Goal: Task Accomplishment & Management: Complete application form

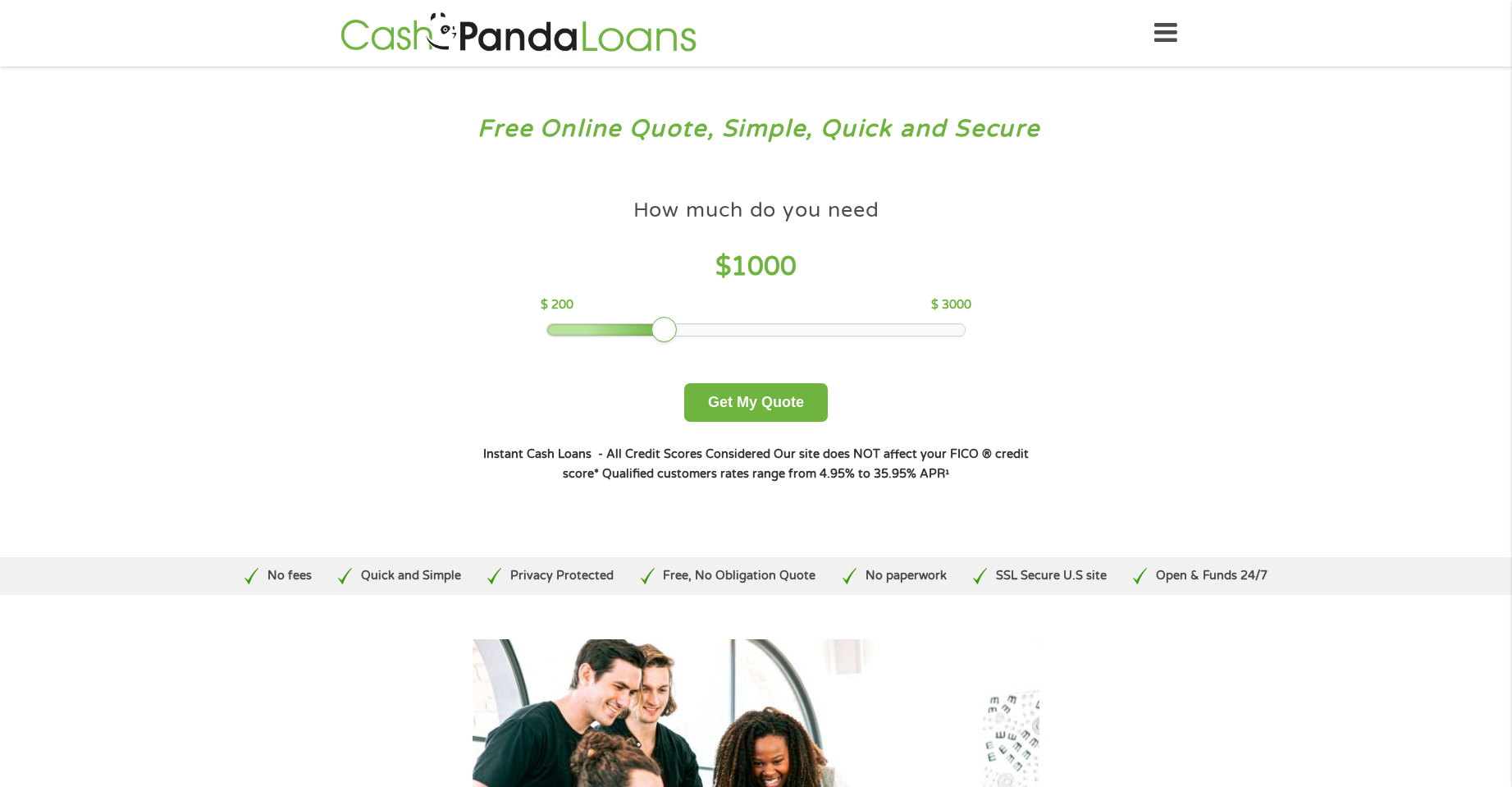
click at [1172, 32] on icon at bounding box center [1166, 34] width 23 height 40
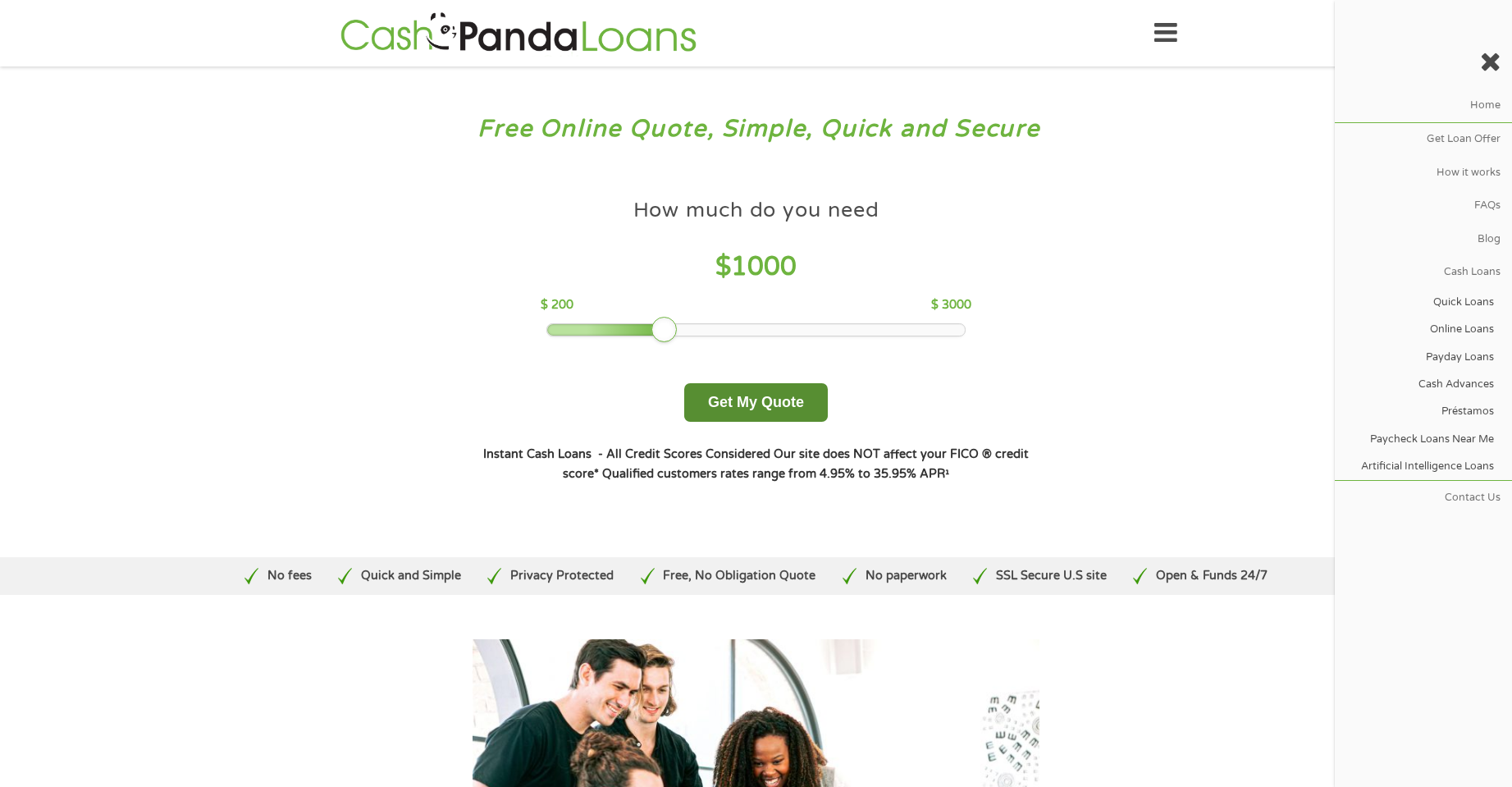
click at [739, 403] on button "Get My Quote" at bounding box center [756, 402] width 143 height 38
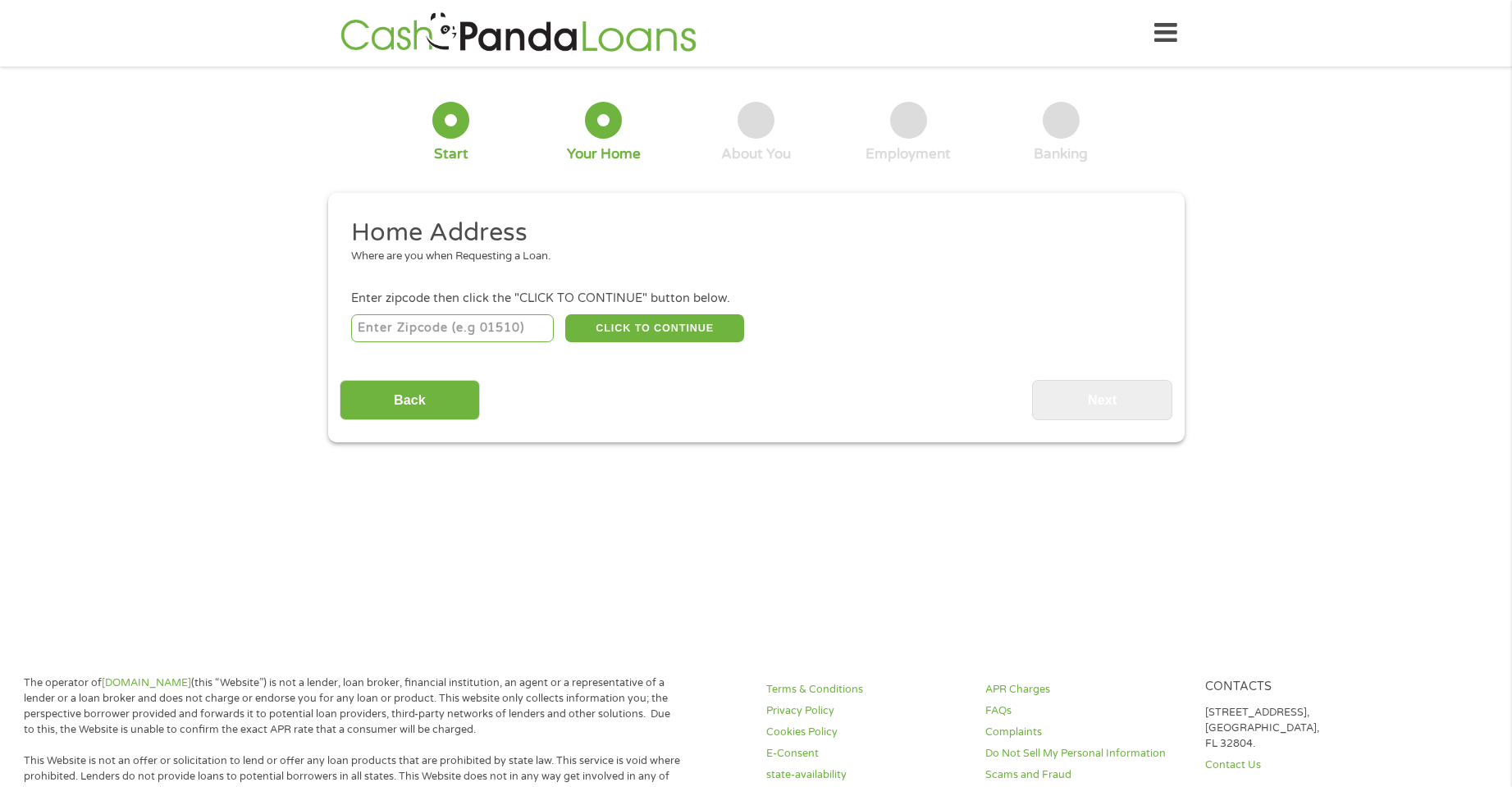
click at [387, 324] on input "number" at bounding box center [452, 328] width 203 height 28
type input "48187"
select select "[US_STATE]"
click at [676, 326] on button "CLICK TO CONTINUE" at bounding box center [654, 328] width 179 height 28
type input "48187"
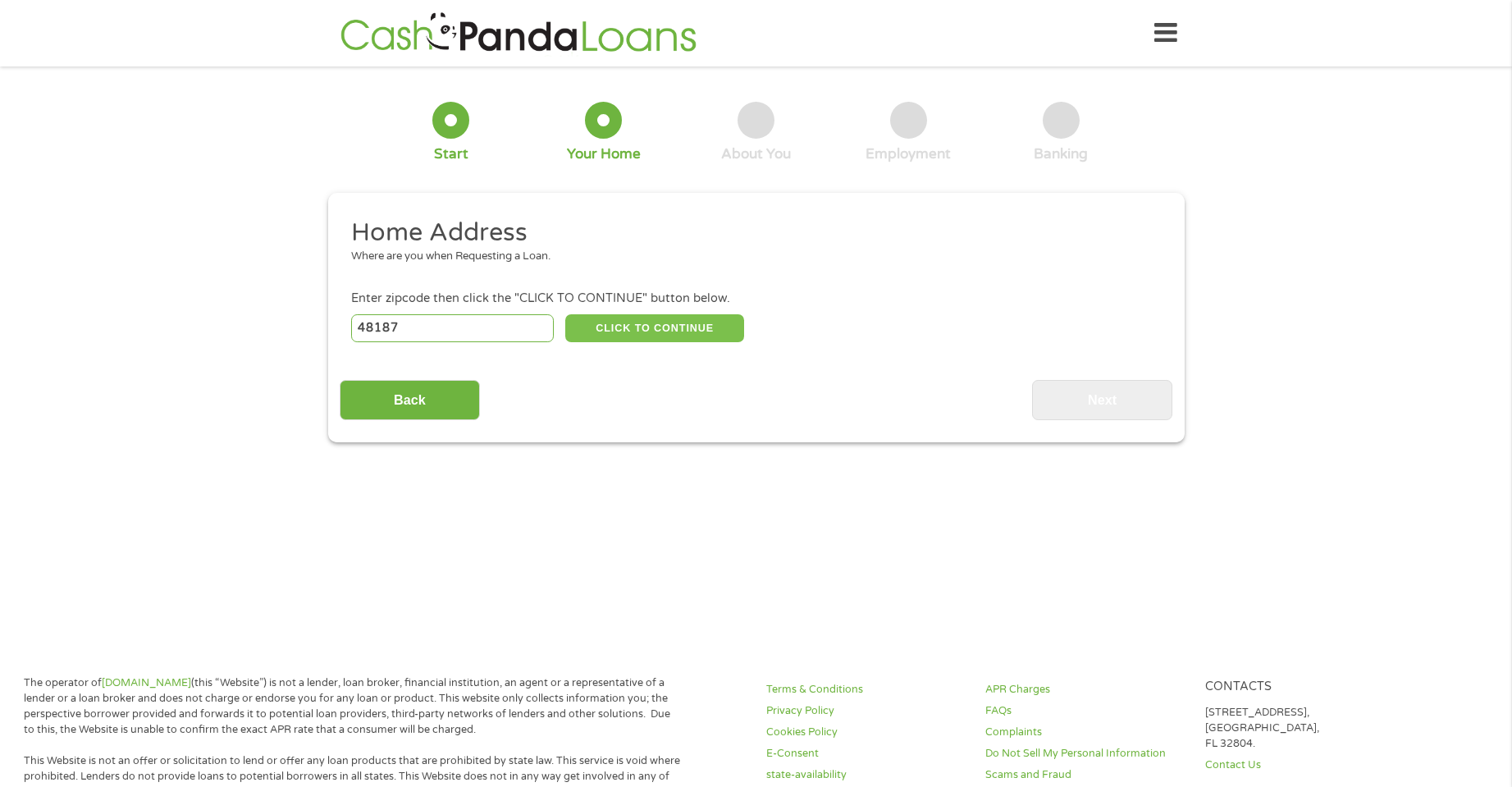
type input "Canton"
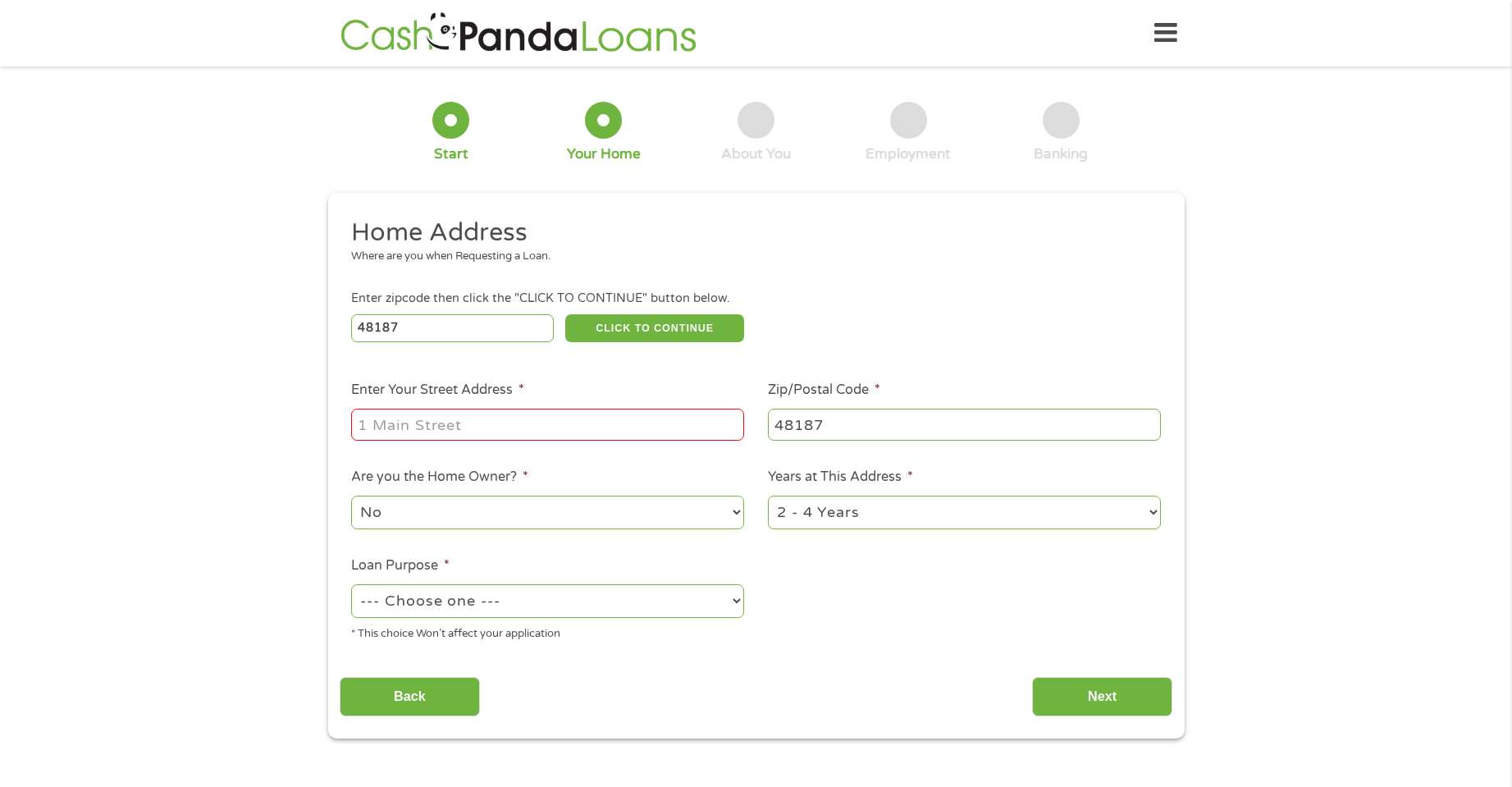
click at [396, 416] on input "Enter Your Street Address *" at bounding box center [548, 424] width 393 height 31
type input "41706 W Village Green Blvd"
click at [726, 596] on select "--- Choose one --- Pay Bills Debt Consolidation Home Improvement Major Purchase…" at bounding box center [548, 600] width 393 height 34
select select "other"
click at [351, 584] on select "--- Choose one --- Pay Bills Debt Consolidation Home Improvement Major Purchase…" at bounding box center [548, 600] width 393 height 34
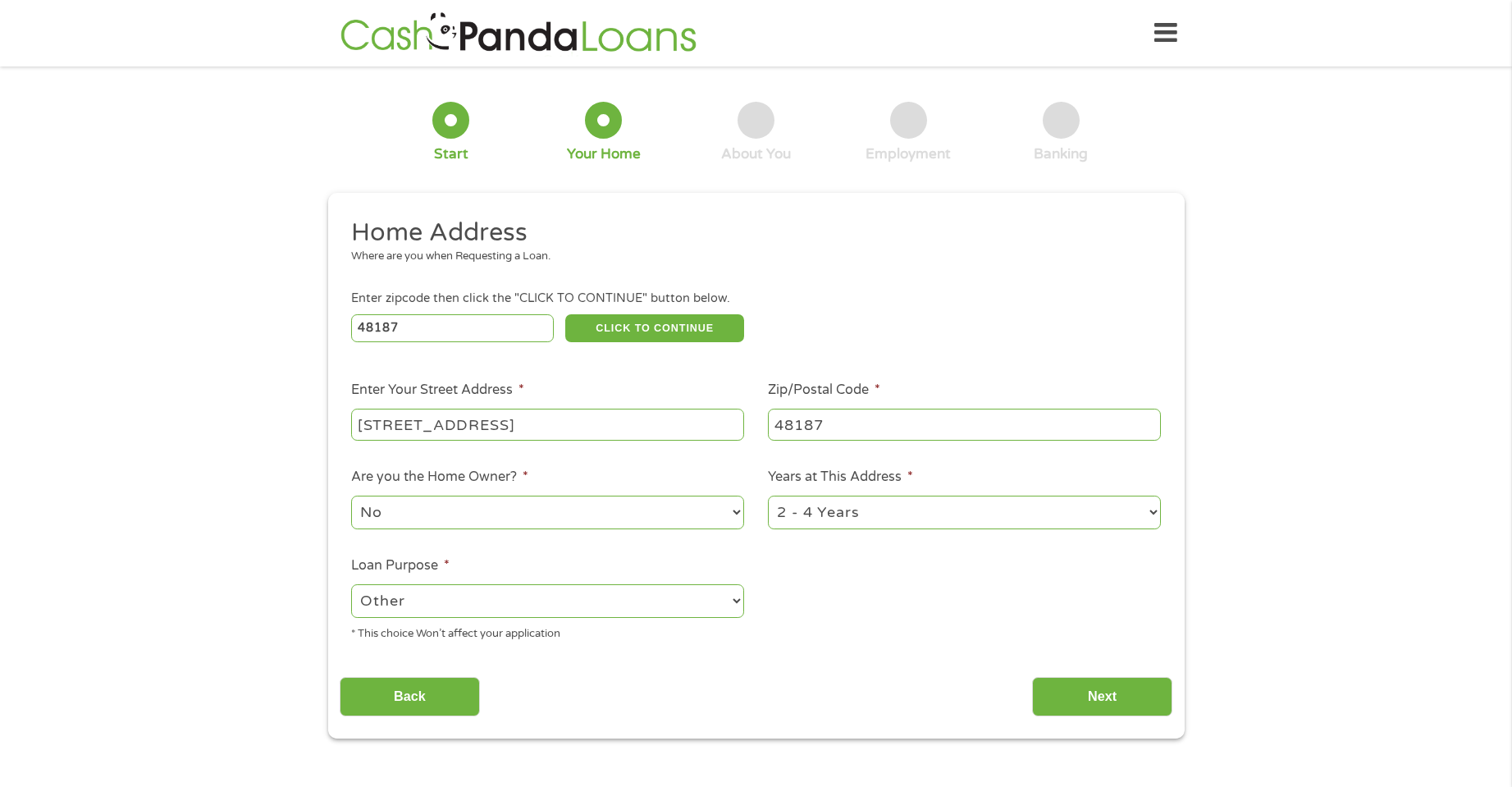
click at [1149, 504] on select "1 Year or less 1 - 2 Years 2 - 4 Years Over 4 Years" at bounding box center [964, 512] width 393 height 34
select select "60months"
click at [768, 495] on select "1 Year or less 1 - 2 Years 2 - 4 Years Over 4 Years" at bounding box center [964, 512] width 393 height 34
click at [1115, 702] on input "Next" at bounding box center [1102, 697] width 141 height 40
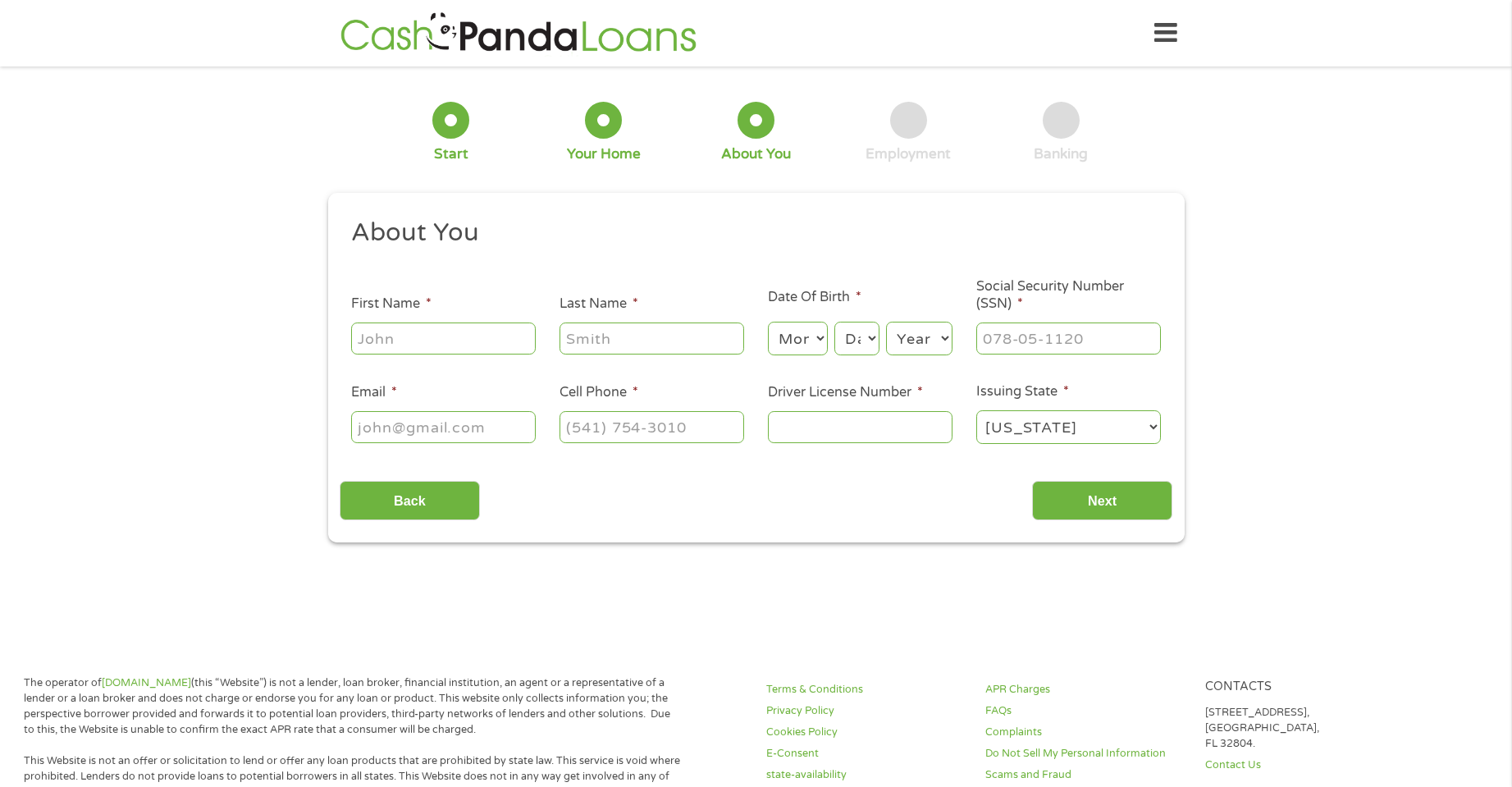
scroll to position [7, 7]
click at [462, 347] on input "First Name *" at bounding box center [444, 338] width 185 height 31
type input "Andrea"
type input "Daniels"
type input "willieandrea@comcast.net"
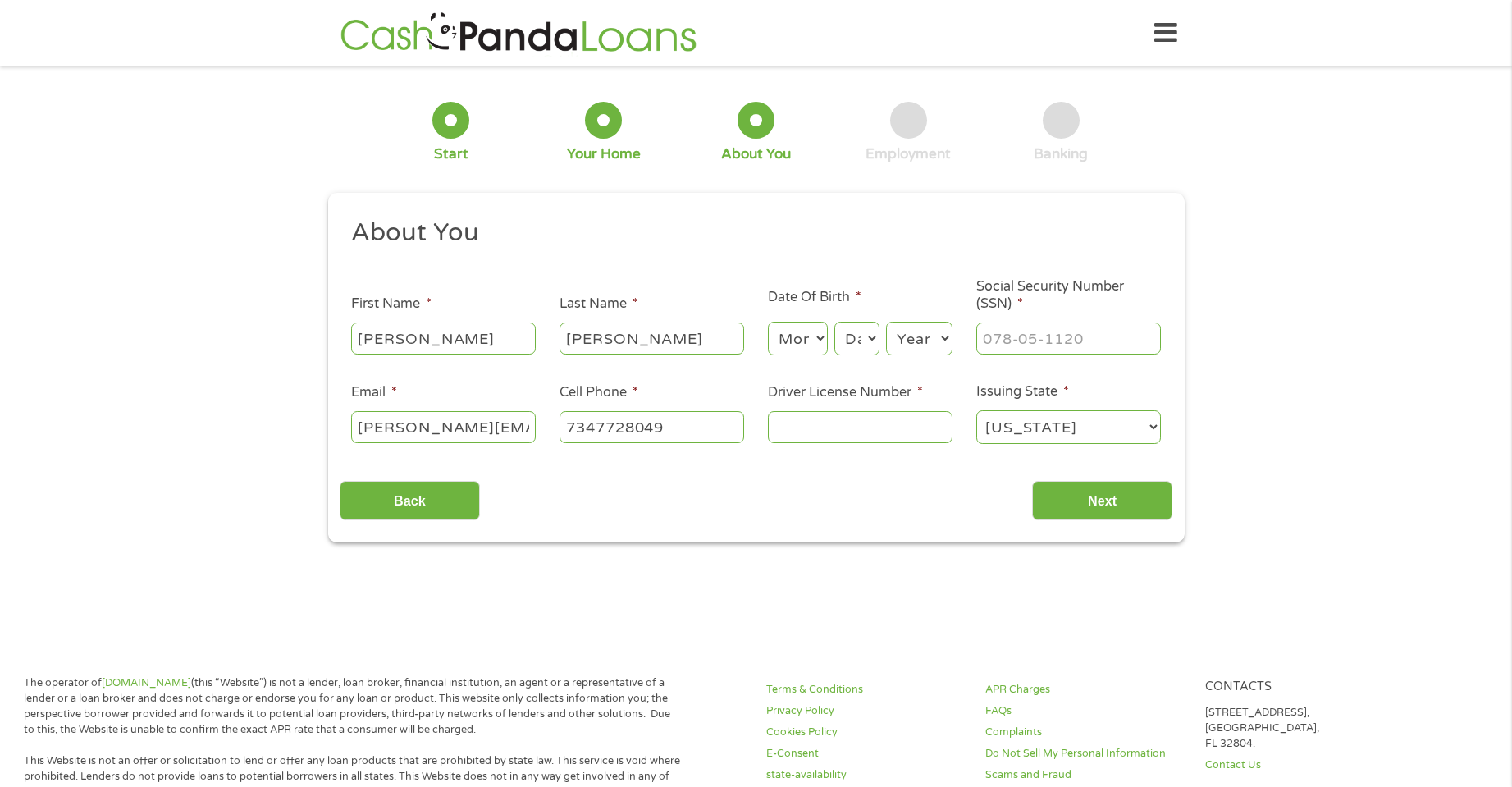
type input "(734) 772-8049"
click at [852, 325] on select "Day 1 2 3 4 5 6 7 8 9 10 11 12 13 14 15 16 17 18 19 20 21 22 23 24 25 26 27 28 …" at bounding box center [857, 338] width 44 height 34
select select "10"
click at [834, 321] on select "Day 1 2 3 4 5 6 7 8 9 10 11 12 13 14 15 16 17 18 19 20 21 22 23 24 25 26 27 28 …" at bounding box center [857, 338] width 44 height 34
click at [815, 335] on select "Month 1 2 3 4 5 6 7 8 9 10 11 12" at bounding box center [798, 338] width 60 height 34
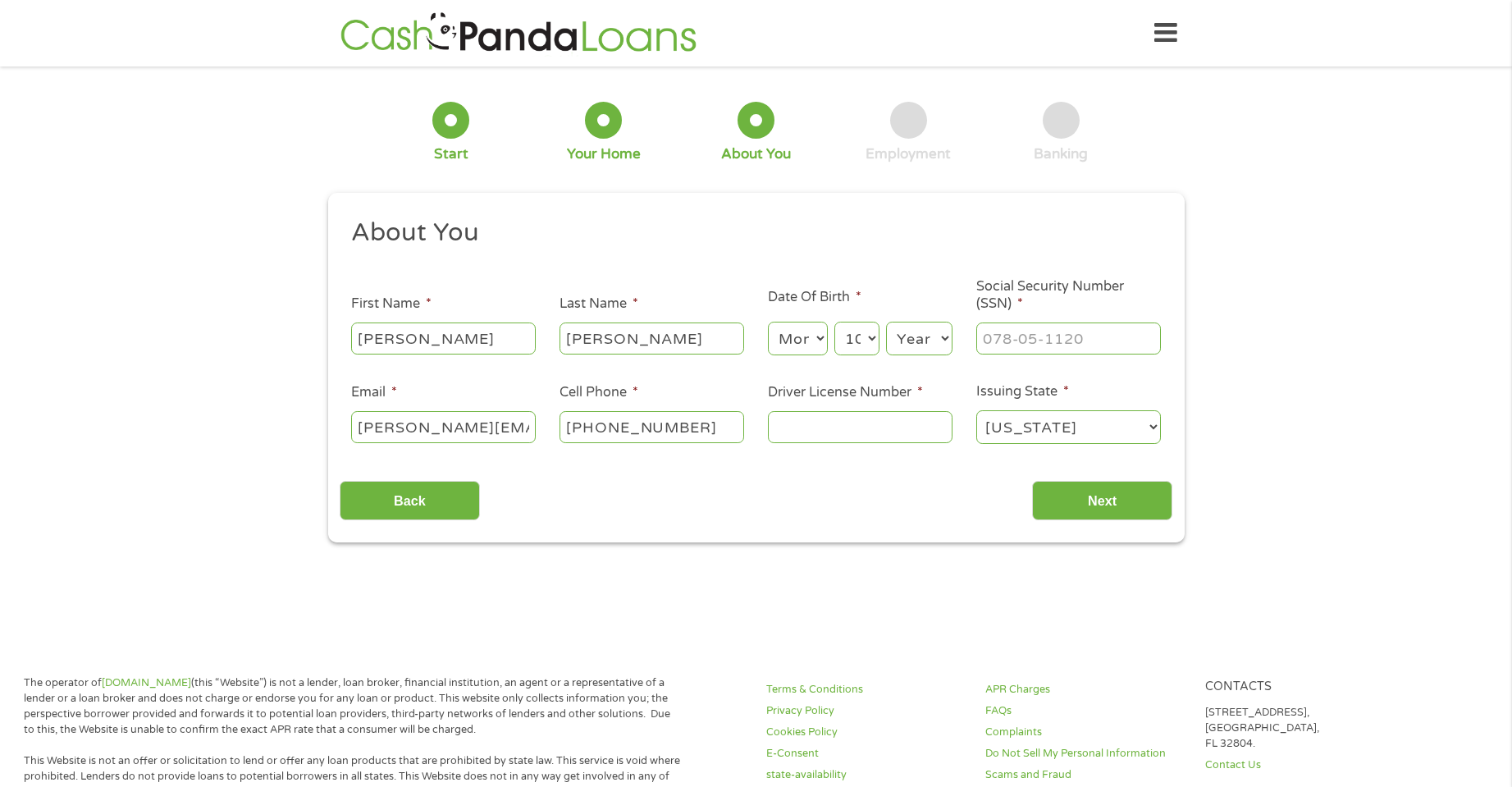
select select "10"
click at [768, 321] on select "Month 1 2 3 4 5 6 7 8 9 10 11 12" at bounding box center [798, 338] width 60 height 34
click at [871, 338] on select "Day 1 2 3 4 5 6 7 8 9 10 11 12 13 14 15 16 17 18 19 20 21 22 23 24 25 26 27 28 …" at bounding box center [857, 338] width 44 height 34
select select "14"
click at [834, 321] on select "Day 1 2 3 4 5 6 7 8 9 10 11 12 13 14 15 16 17 18 19 20 21 22 23 24 25 26 27 28 …" at bounding box center [857, 338] width 44 height 34
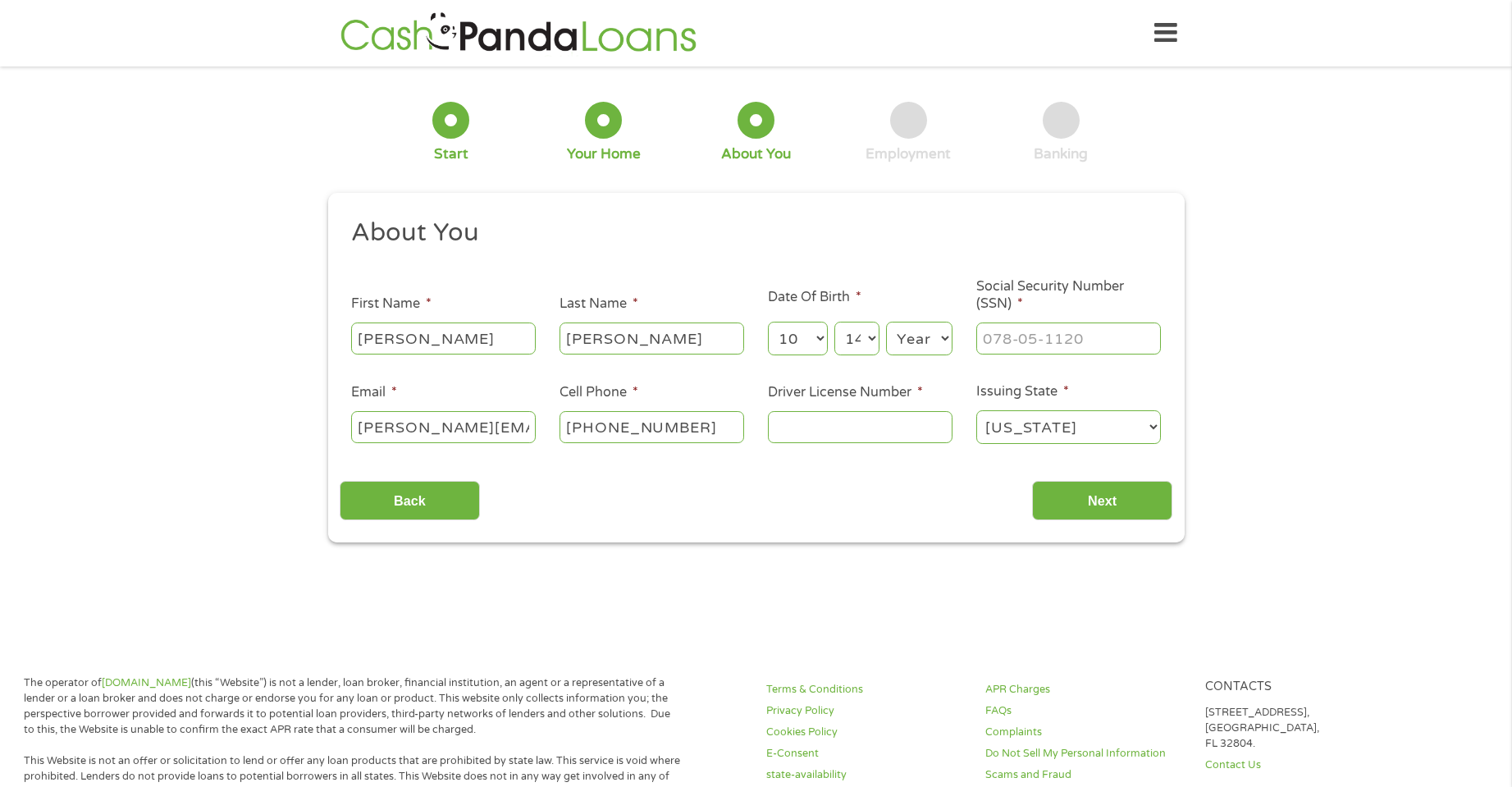
click at [940, 338] on select "Year 2007 2006 2005 2004 2003 2002 2001 2000 1999 1998 1997 1996 1995 1994 1993…" at bounding box center [919, 338] width 66 height 34
select select "1971"
click at [886, 321] on select "Year 2007 2006 2005 2004 2003 2002 2001 2000 1999 1998 1997 1996 1995 1994 1993…" at bounding box center [919, 338] width 66 height 34
type input "___-__-____"
click at [1002, 337] on input "___-__-____" at bounding box center [1068, 338] width 185 height 31
